Goal: Check status: Check status

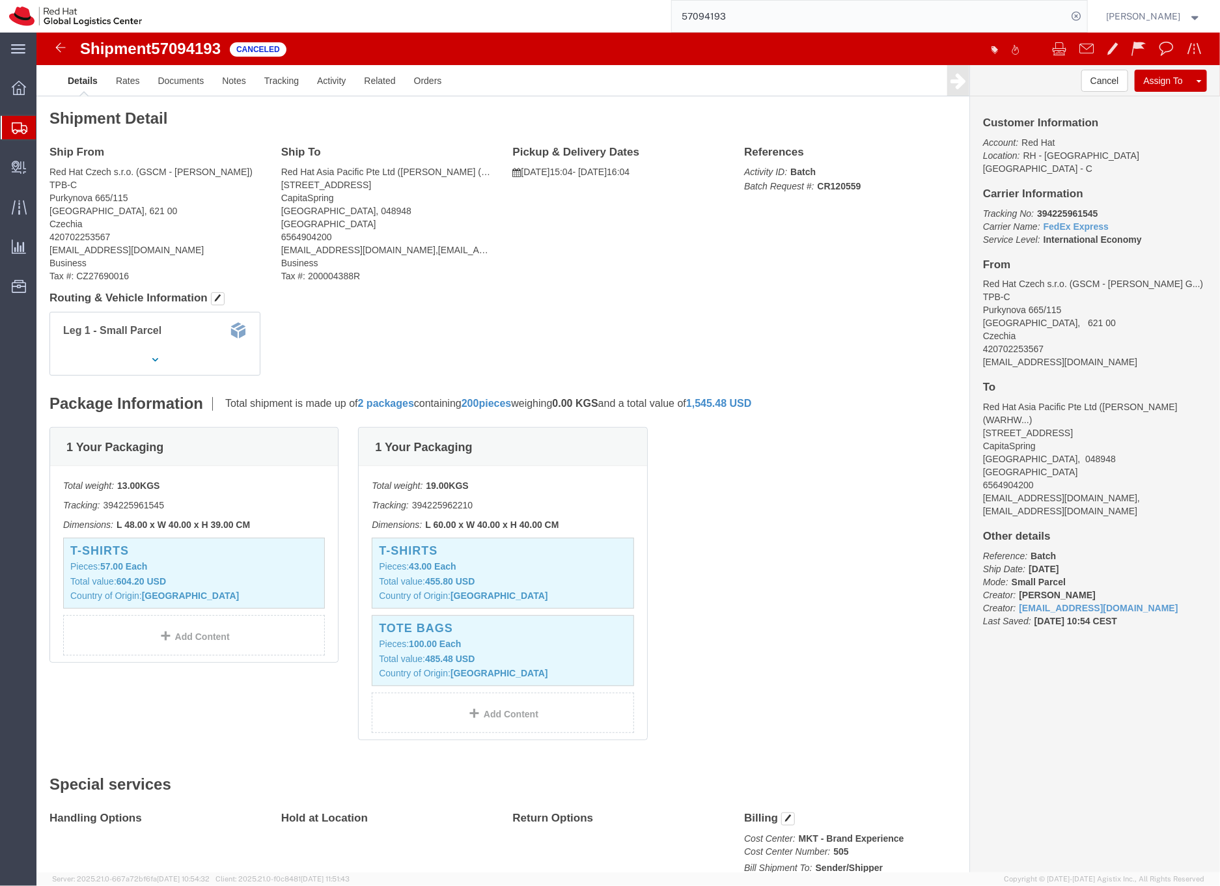
click at [736, 17] on input "57094193" at bounding box center [870, 16] width 396 height 31
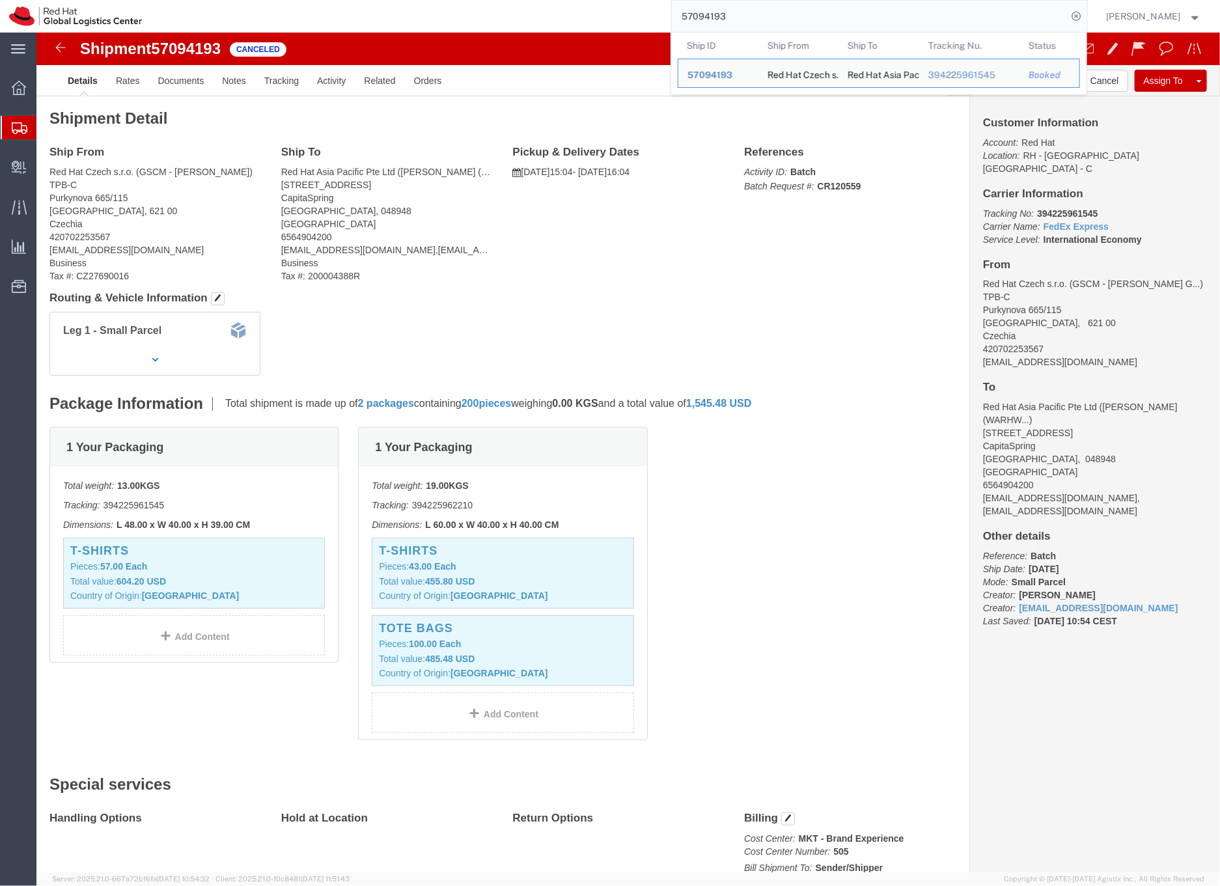
click at [736, 17] on input "57094193" at bounding box center [870, 16] width 396 height 31
paste input "39344450305"
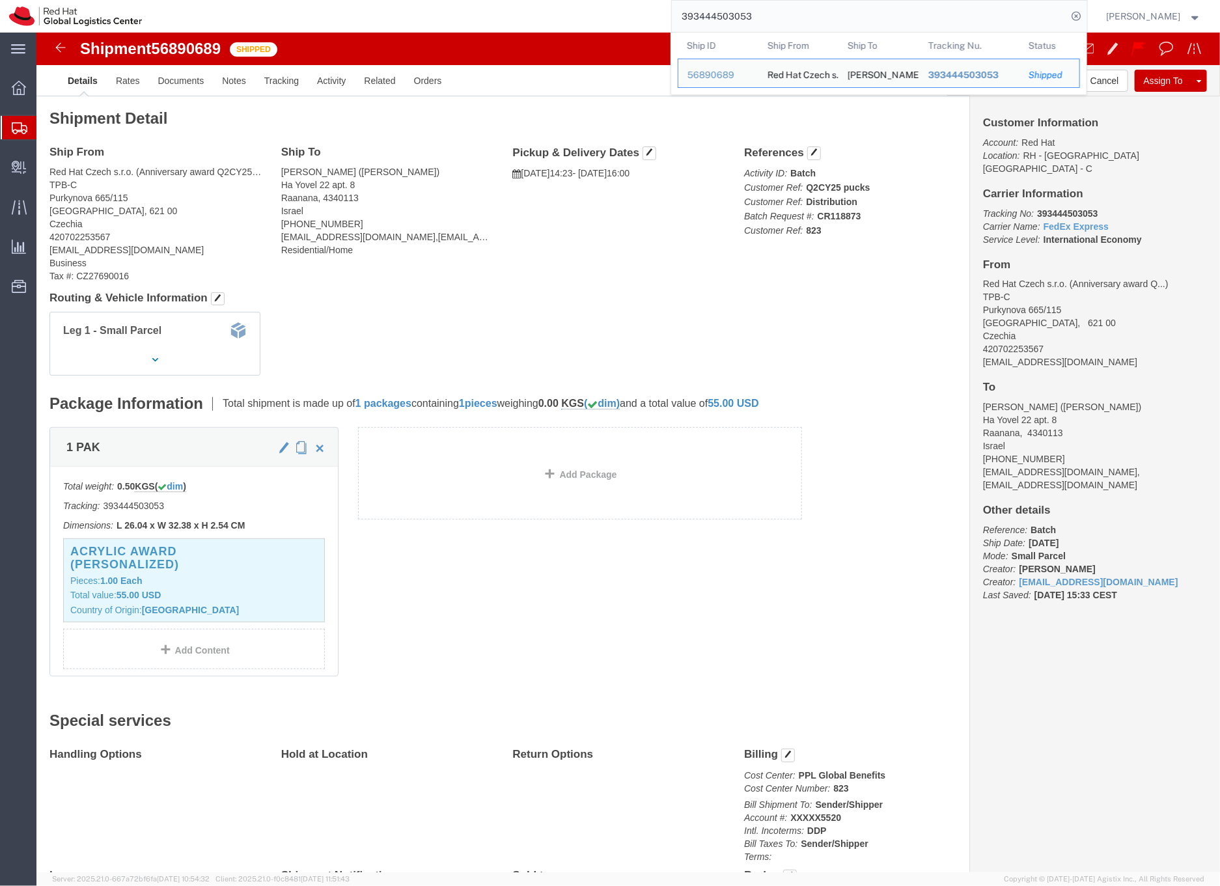
click at [768, 16] on input "393444503053" at bounding box center [870, 16] width 396 height 31
paste input "505485402"
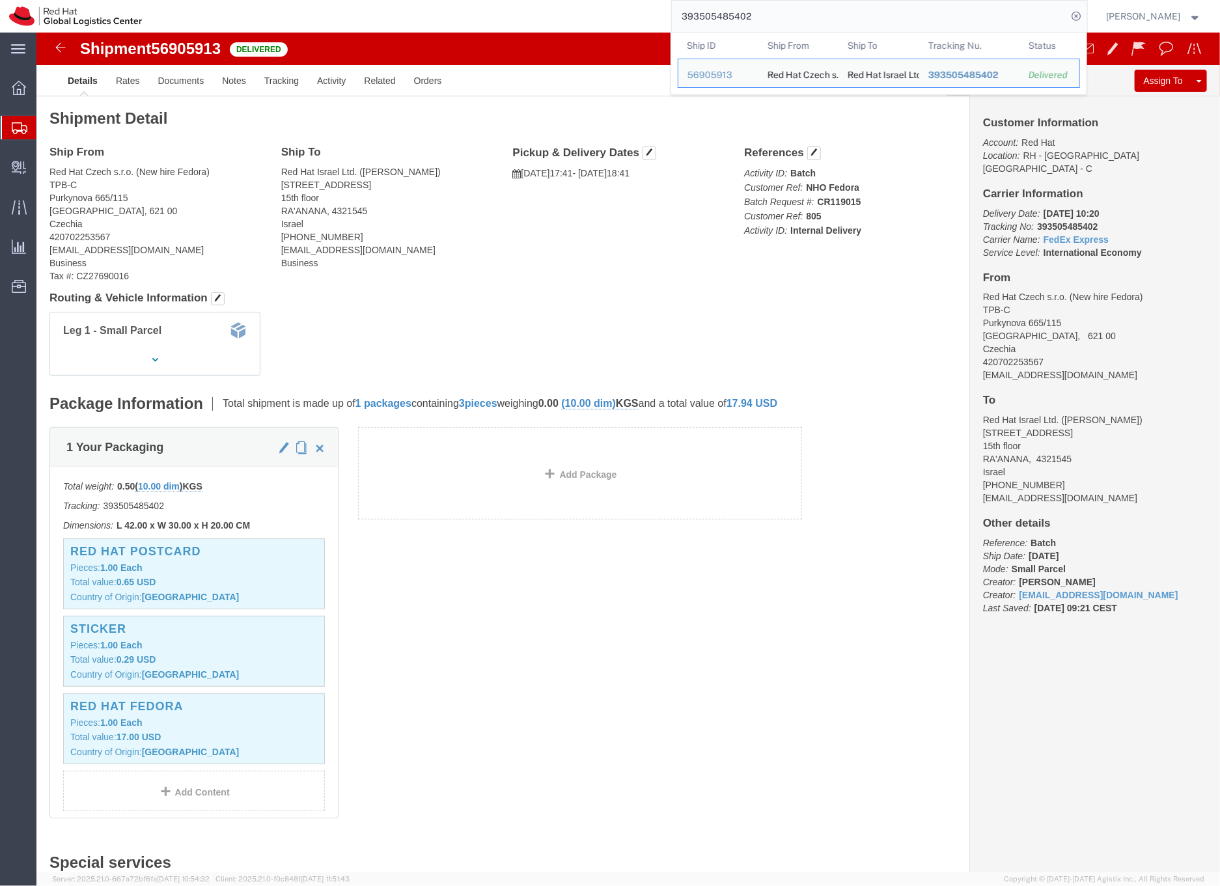
drag, startPoint x: 800, startPoint y: 21, endPoint x: 695, endPoint y: 19, distance: 104.9
click at [695, 19] on div "393505485402 Ship ID Ship From Ship To Tracking Nu. Status Ship ID 56905913 Shi…" at bounding box center [619, 16] width 936 height 33
click at [745, 17] on input "393505485402" at bounding box center [870, 16] width 396 height 31
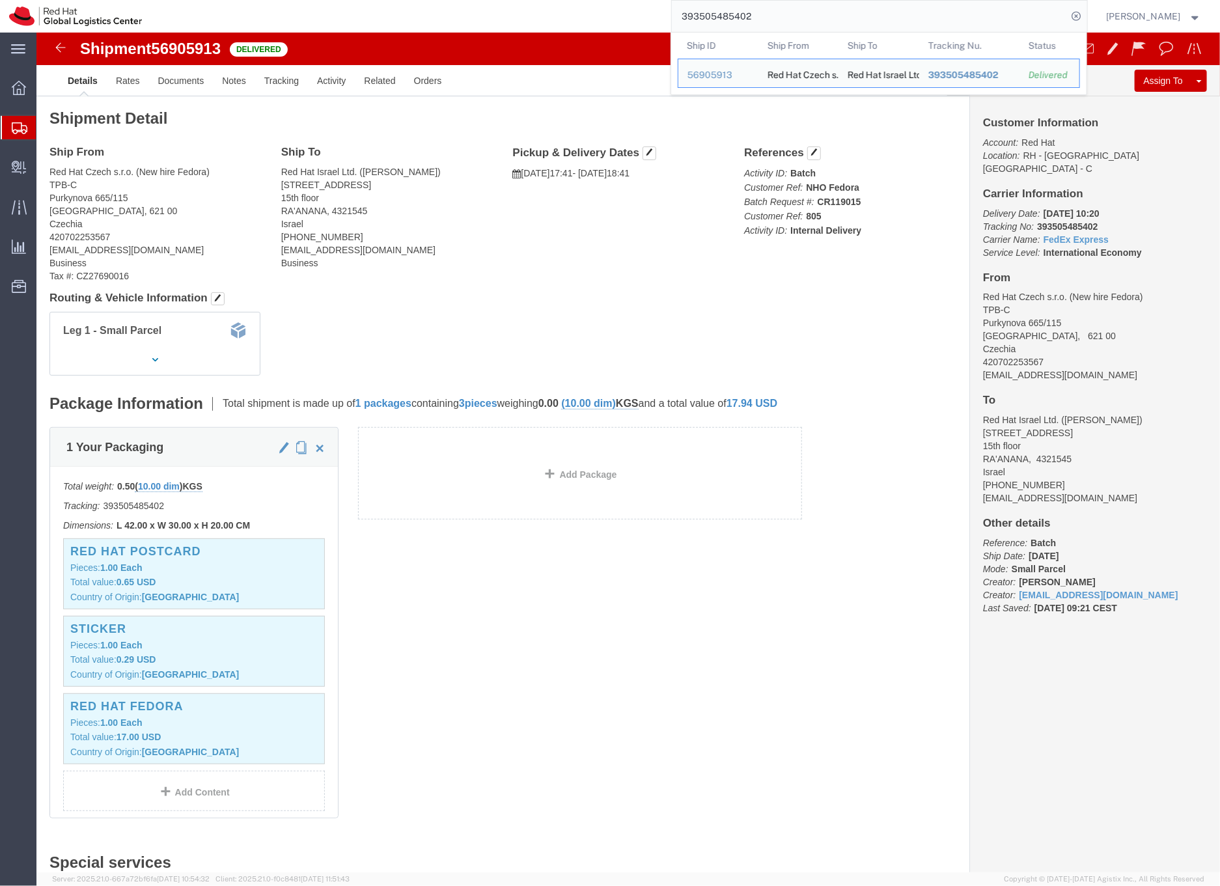
paste input "444503053"
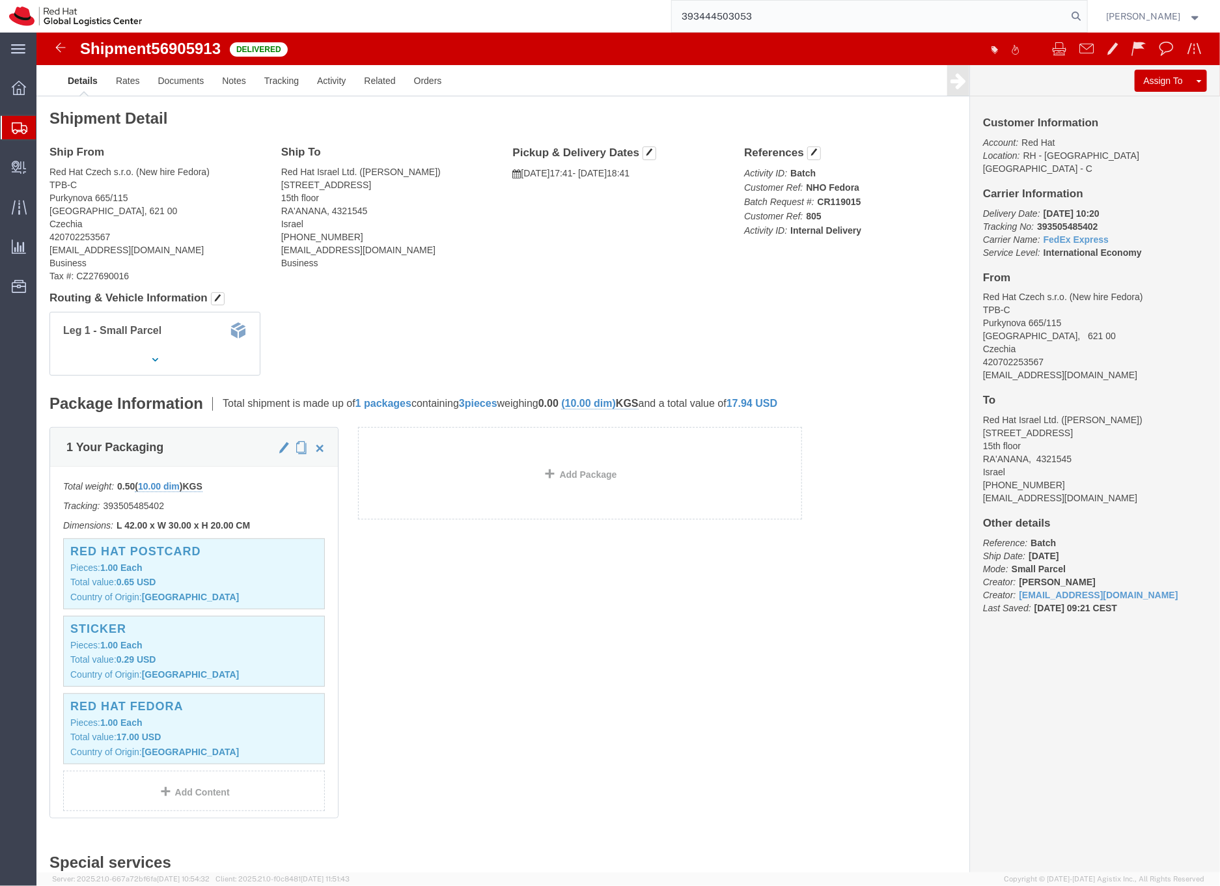
type input "393444503053"
